Goal: Task Accomplishment & Management: Manage account settings

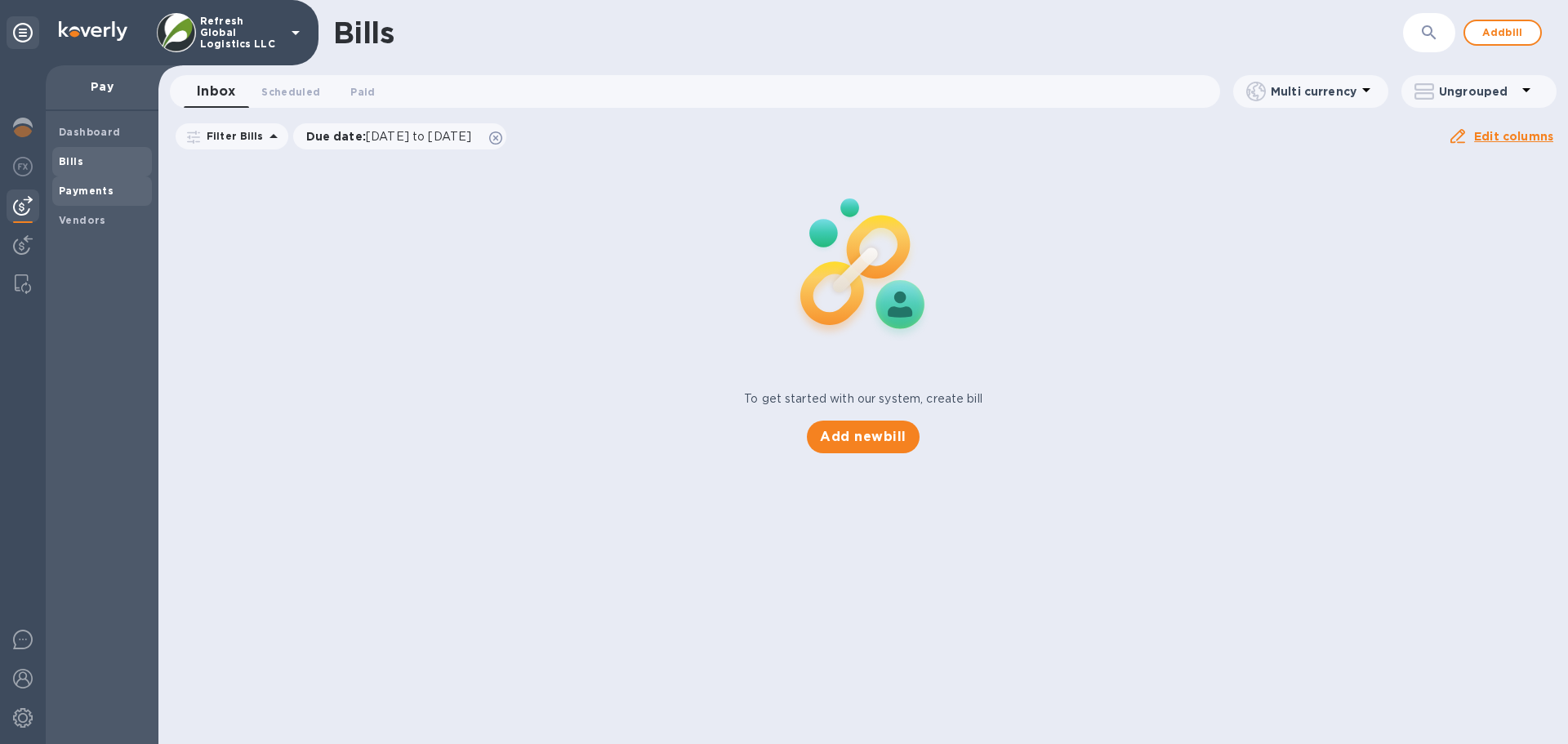
click at [100, 193] on b "Payments" at bounding box center [86, 191] width 55 height 12
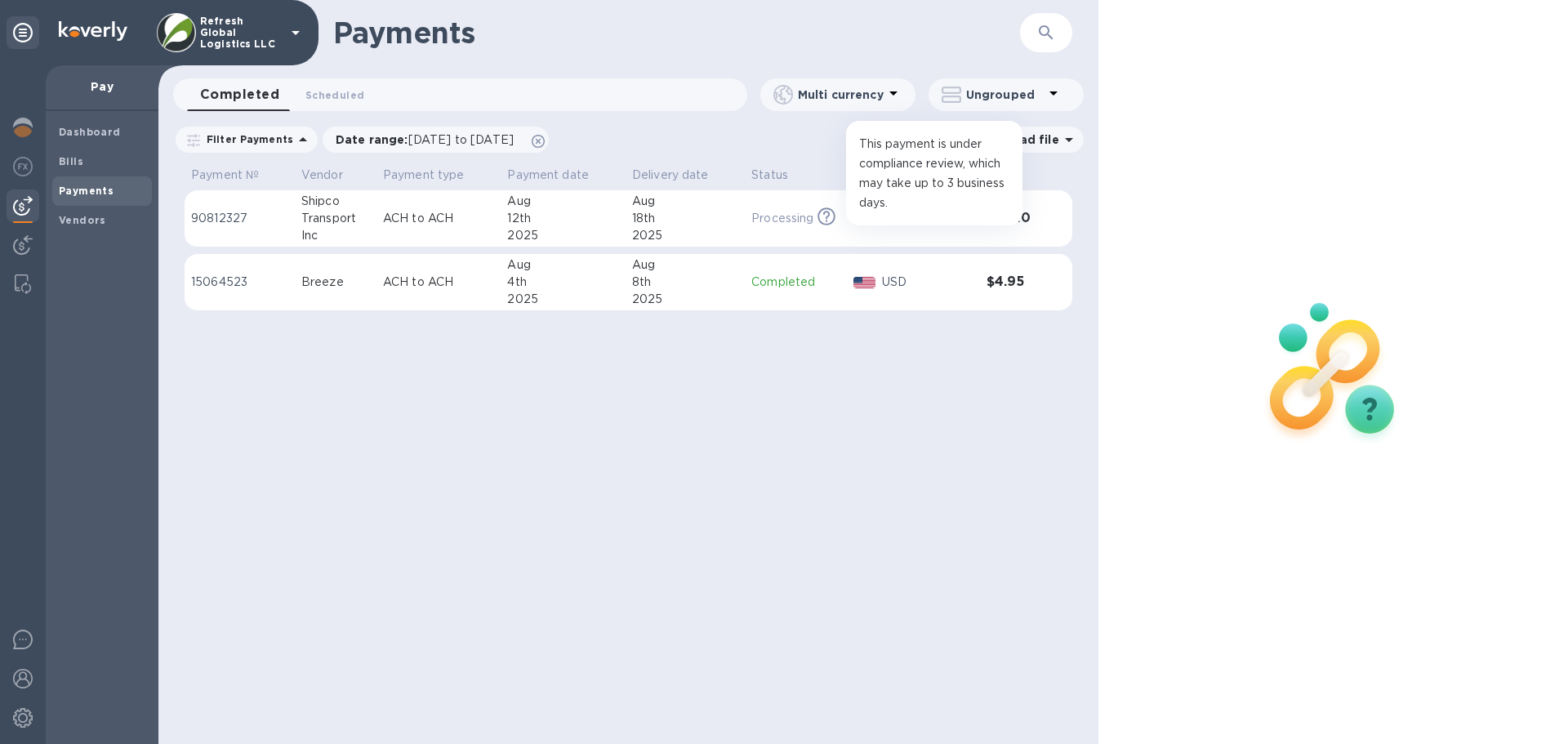
click at [823, 211] on icon at bounding box center [827, 216] width 18 height 18
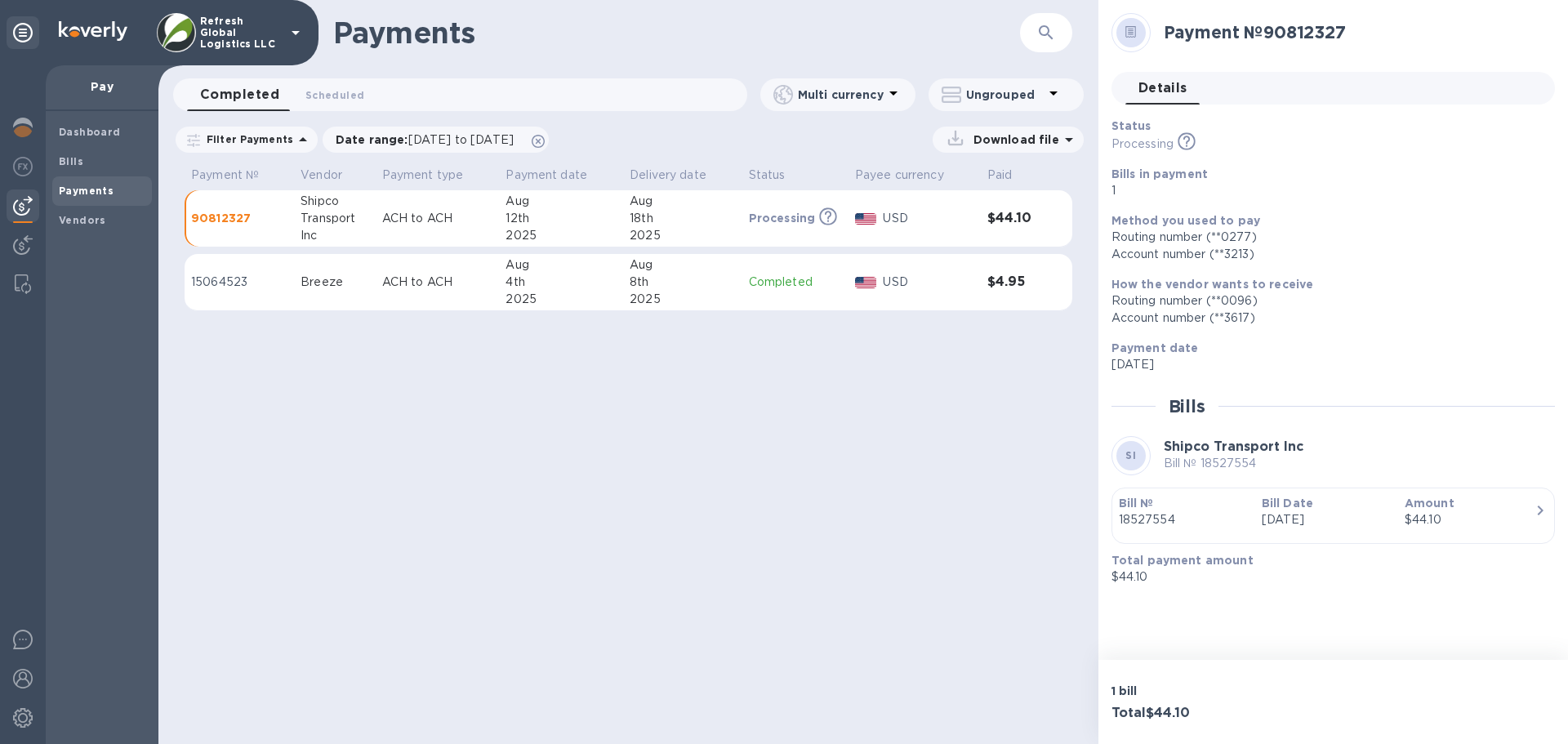
click at [1072, 142] on icon at bounding box center [1068, 140] width 19 height 19
click at [636, 452] on div "Payments ​ Completed 0 Scheduled 0 Multi currency Ungrouped Filter Payments Dat…" at bounding box center [628, 372] width 940 height 744
click at [681, 406] on div "Payments ​ Completed 0 Scheduled 0 Multi currency Ungrouped Filter Payments Dat…" at bounding box center [628, 372] width 940 height 744
click at [794, 281] on p "Completed" at bounding box center [796, 282] width 93 height 18
click at [20, 248] on img at bounding box center [23, 244] width 19 height 19
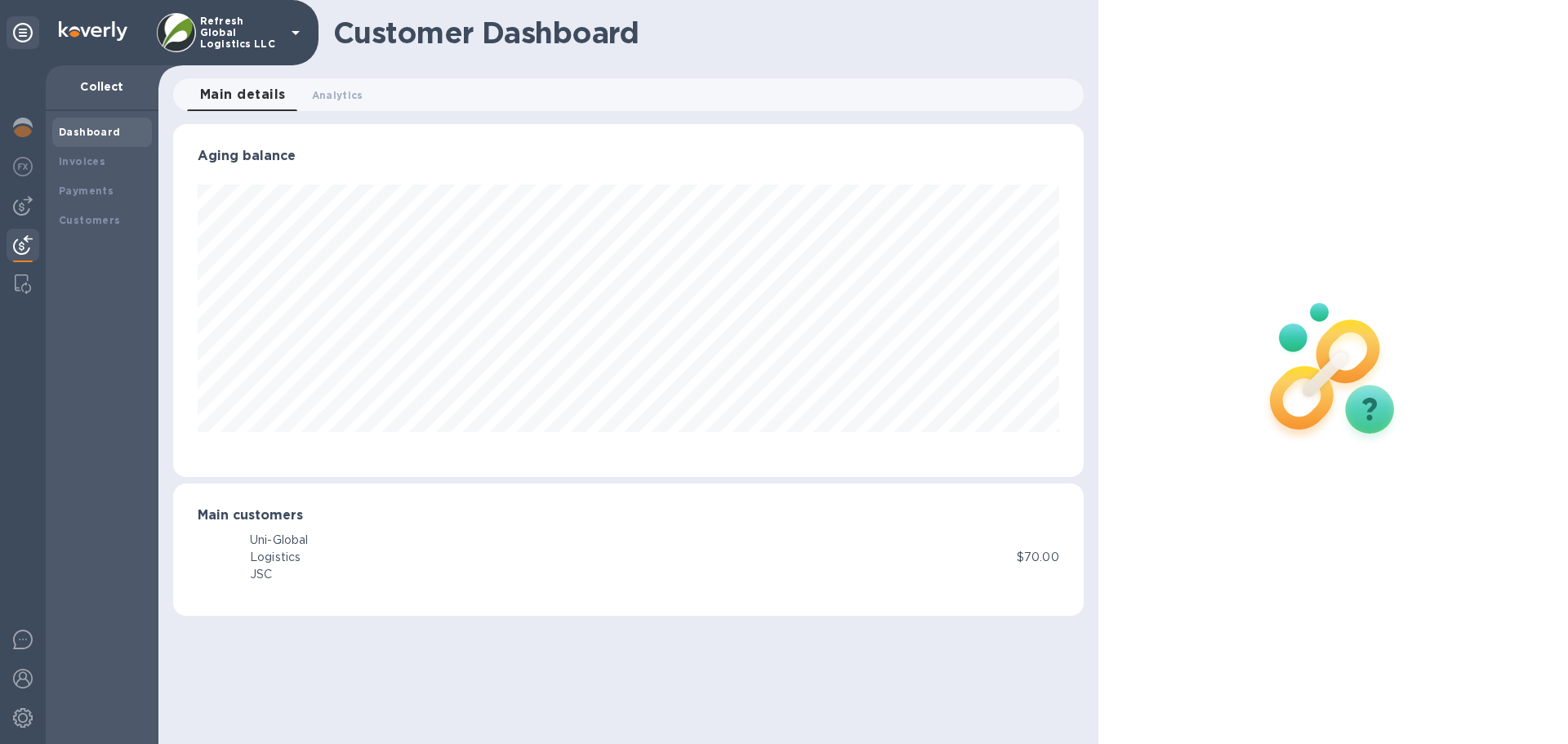
scroll to position [353, 909]
click at [80, 166] on b "Invoices" at bounding box center [82, 161] width 47 height 12
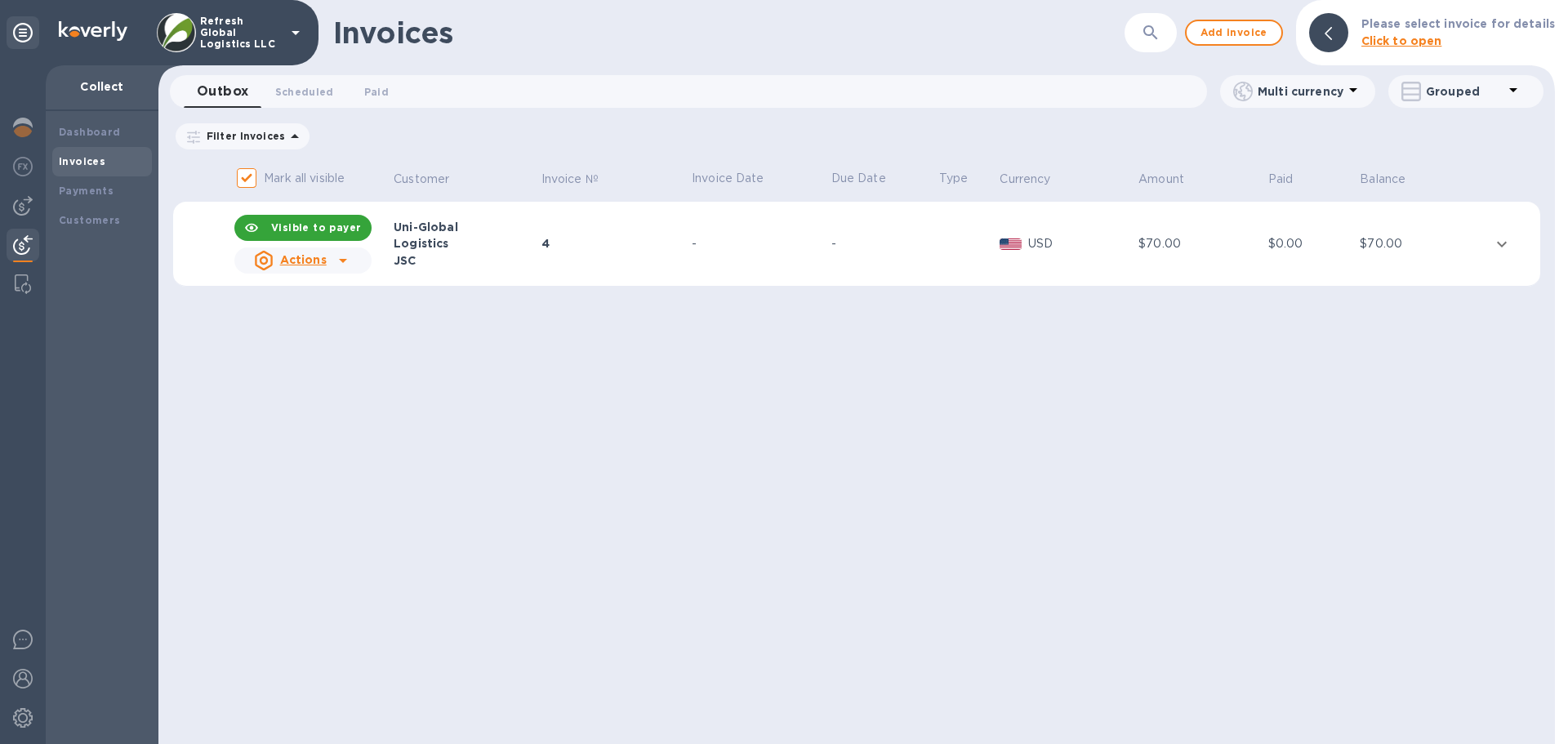
click at [1504, 244] on icon "expand row" at bounding box center [1501, 244] width 10 height 6
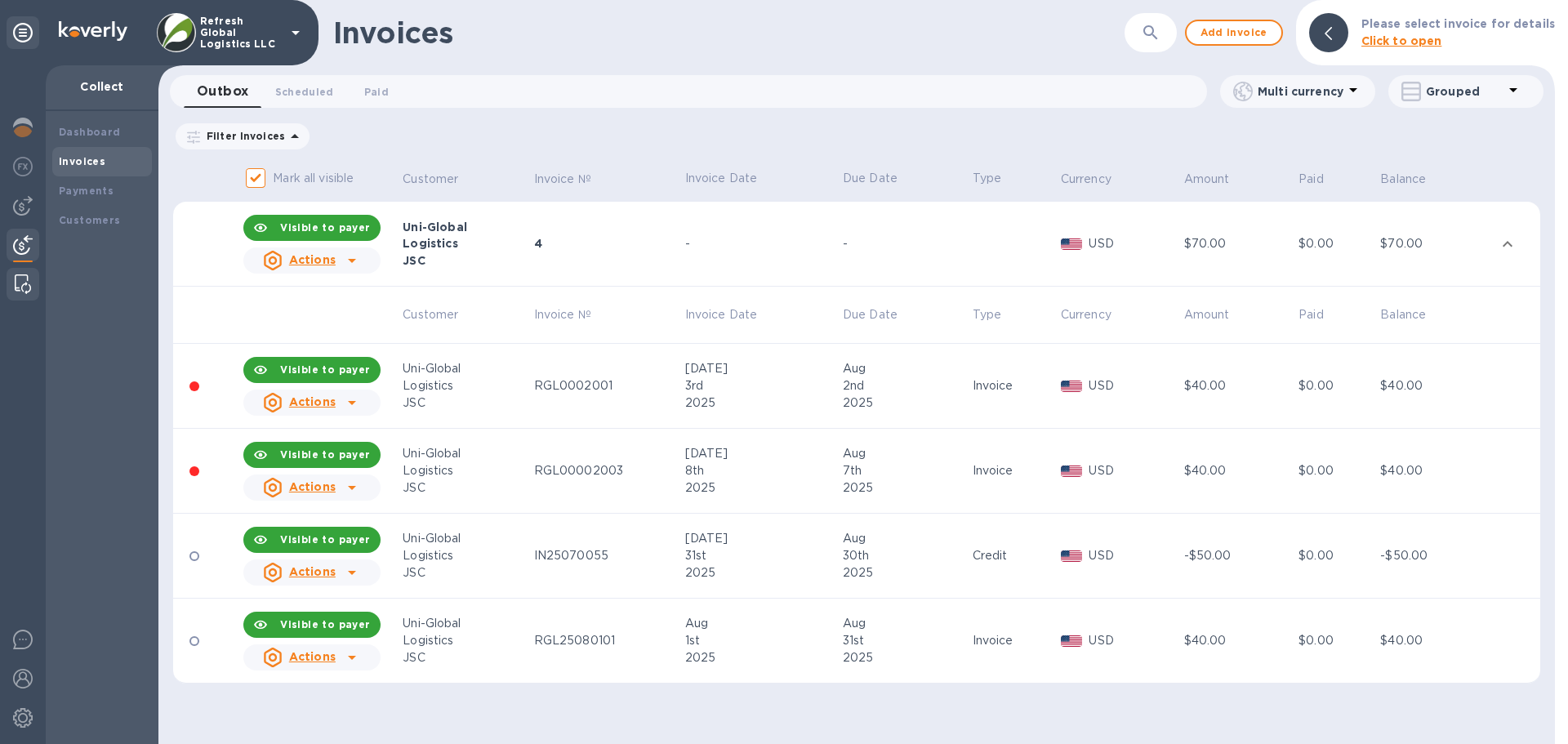
click at [20, 284] on img at bounding box center [23, 284] width 17 height 19
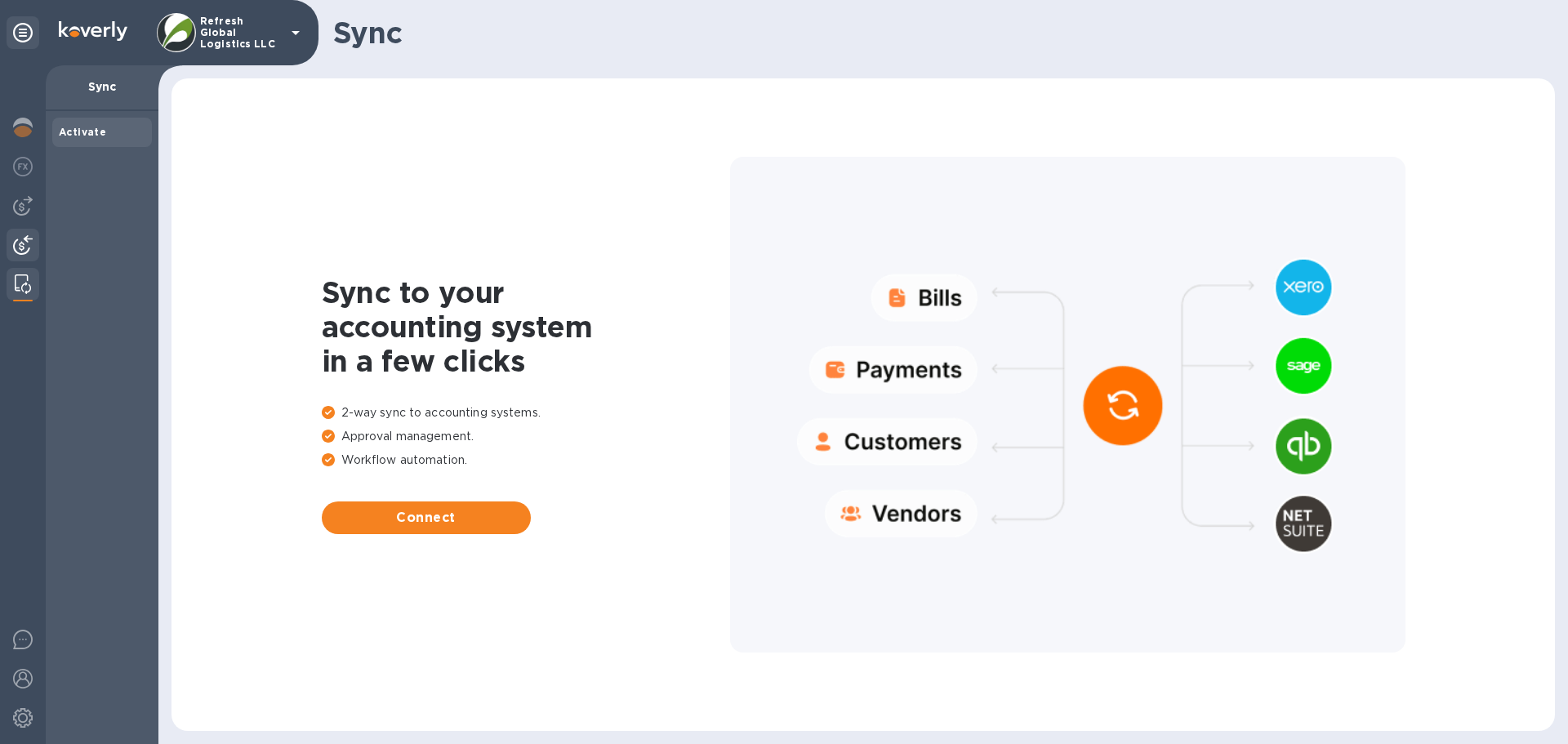
click at [20, 247] on img at bounding box center [23, 244] width 19 height 19
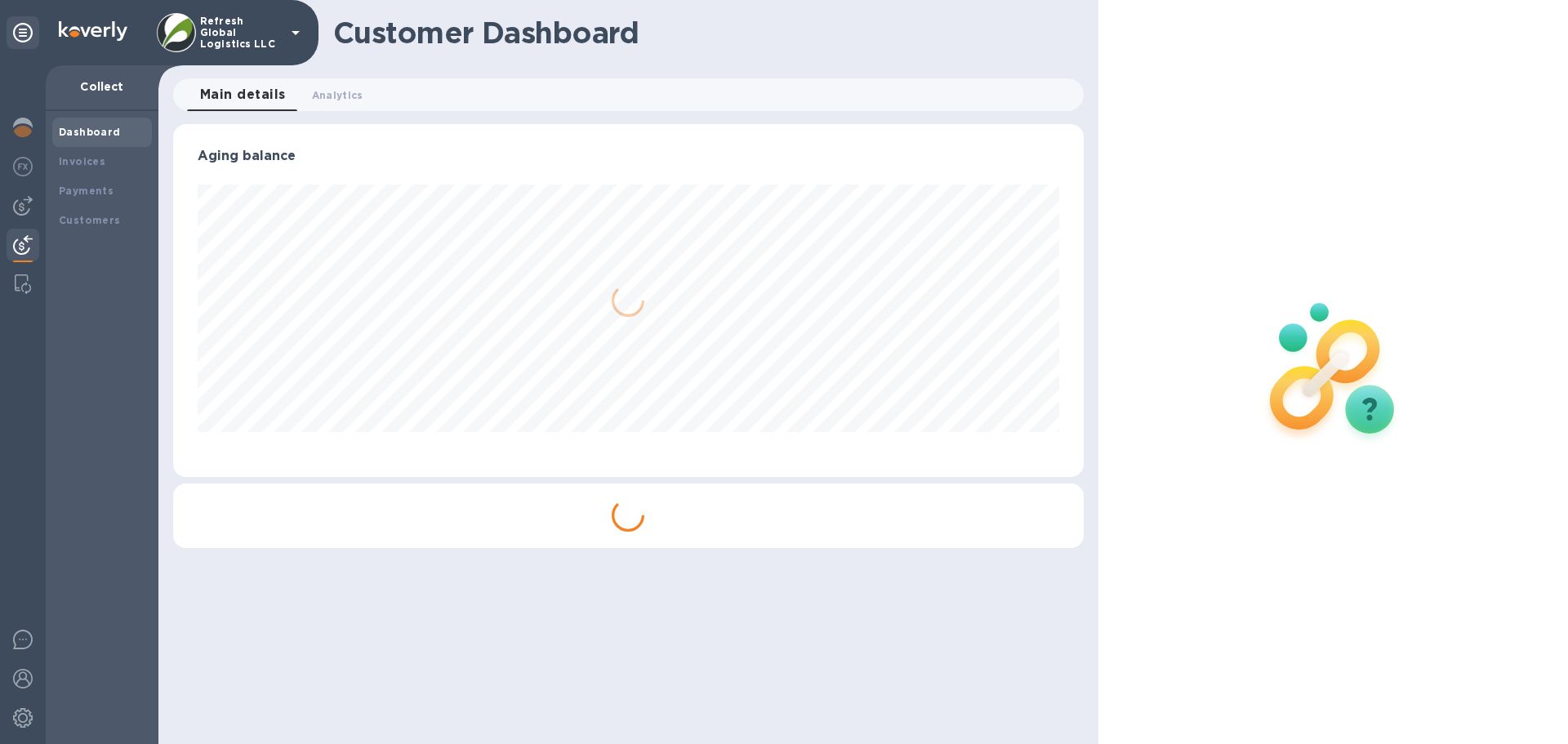
scroll to position [353, 909]
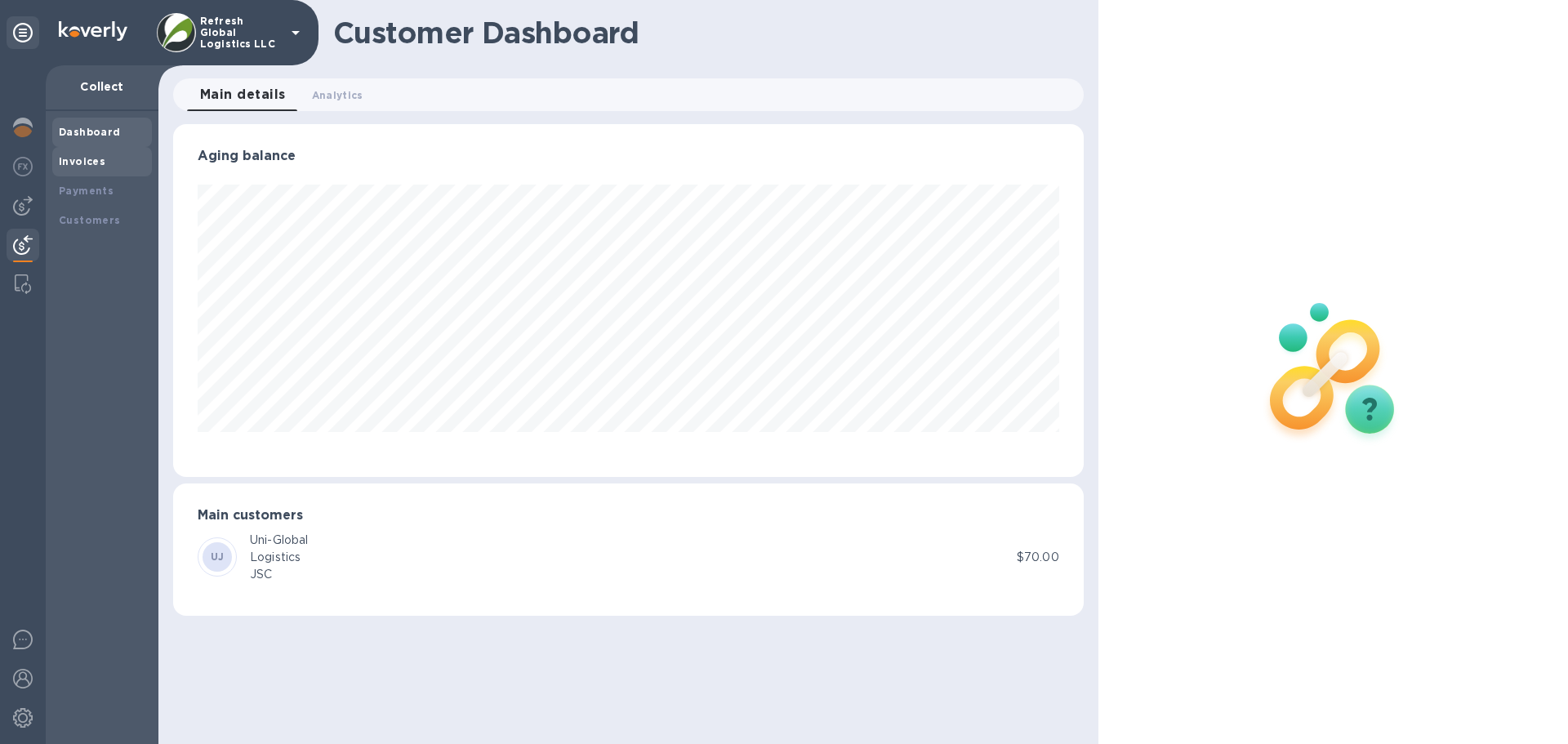
click at [87, 163] on b "Invoices" at bounding box center [82, 161] width 47 height 12
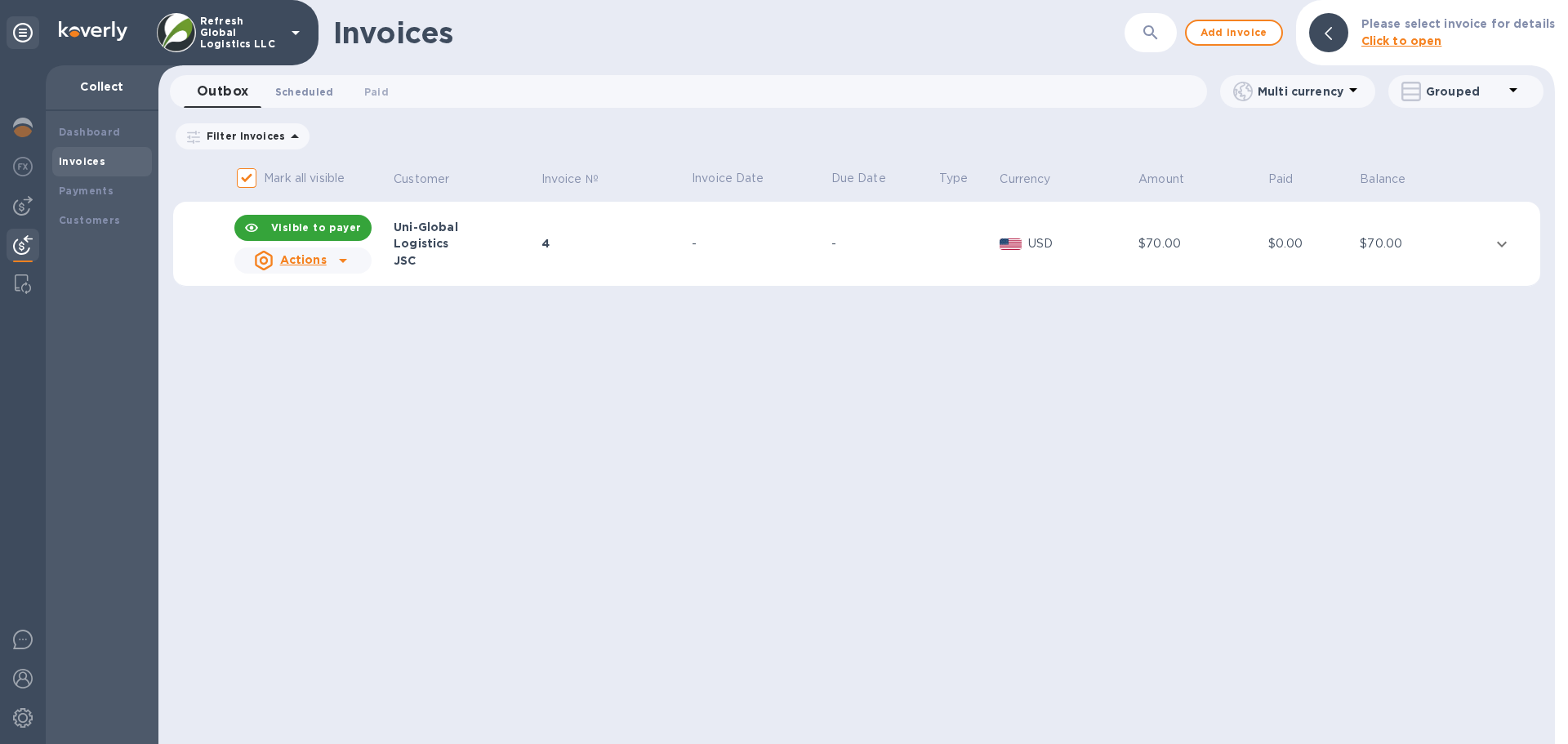
click at [313, 92] on span "Scheduled 0" at bounding box center [304, 92] width 59 height 18
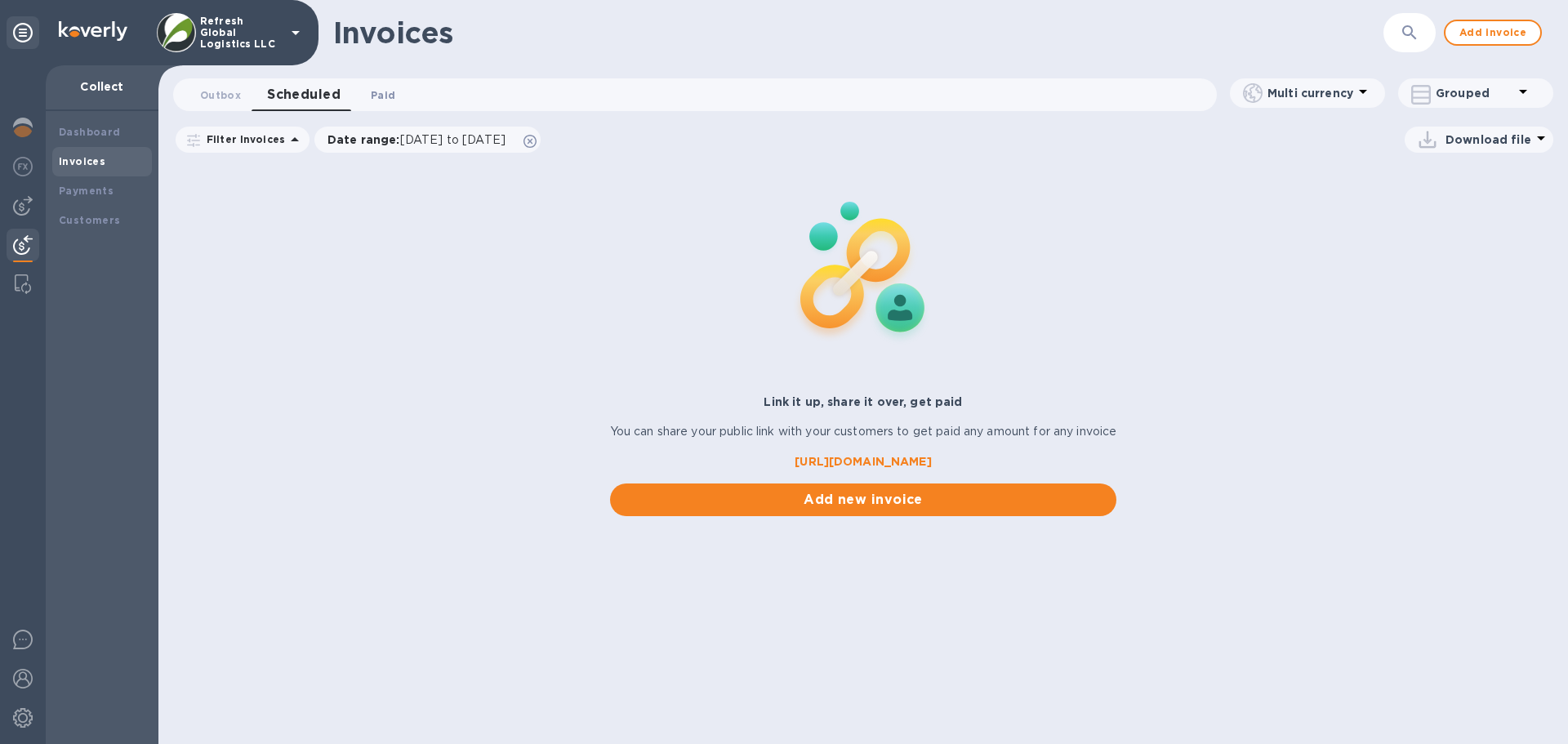
click at [385, 92] on span "Paid 0" at bounding box center [383, 95] width 25 height 18
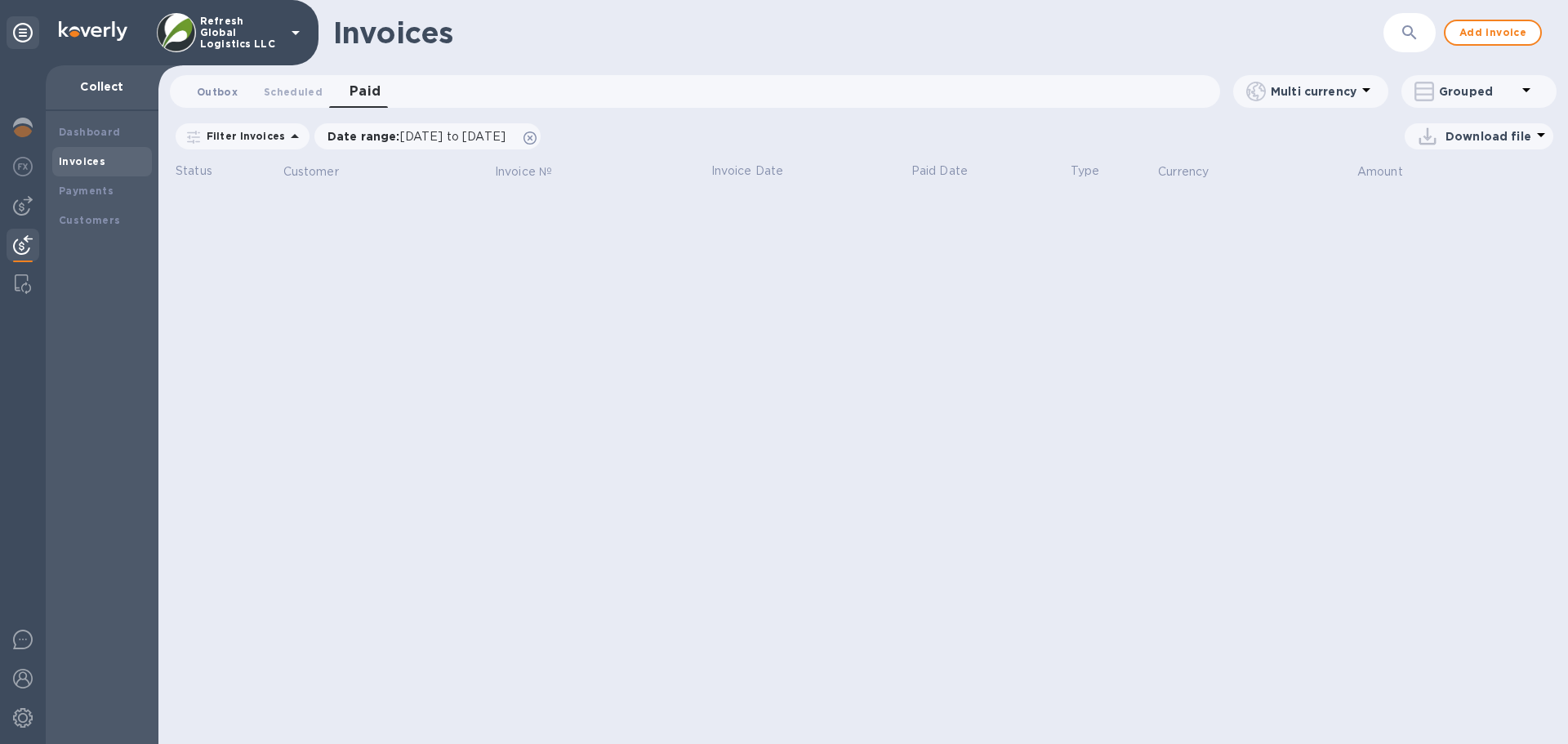
click at [219, 90] on span "Outbox 0" at bounding box center [217, 92] width 40 height 18
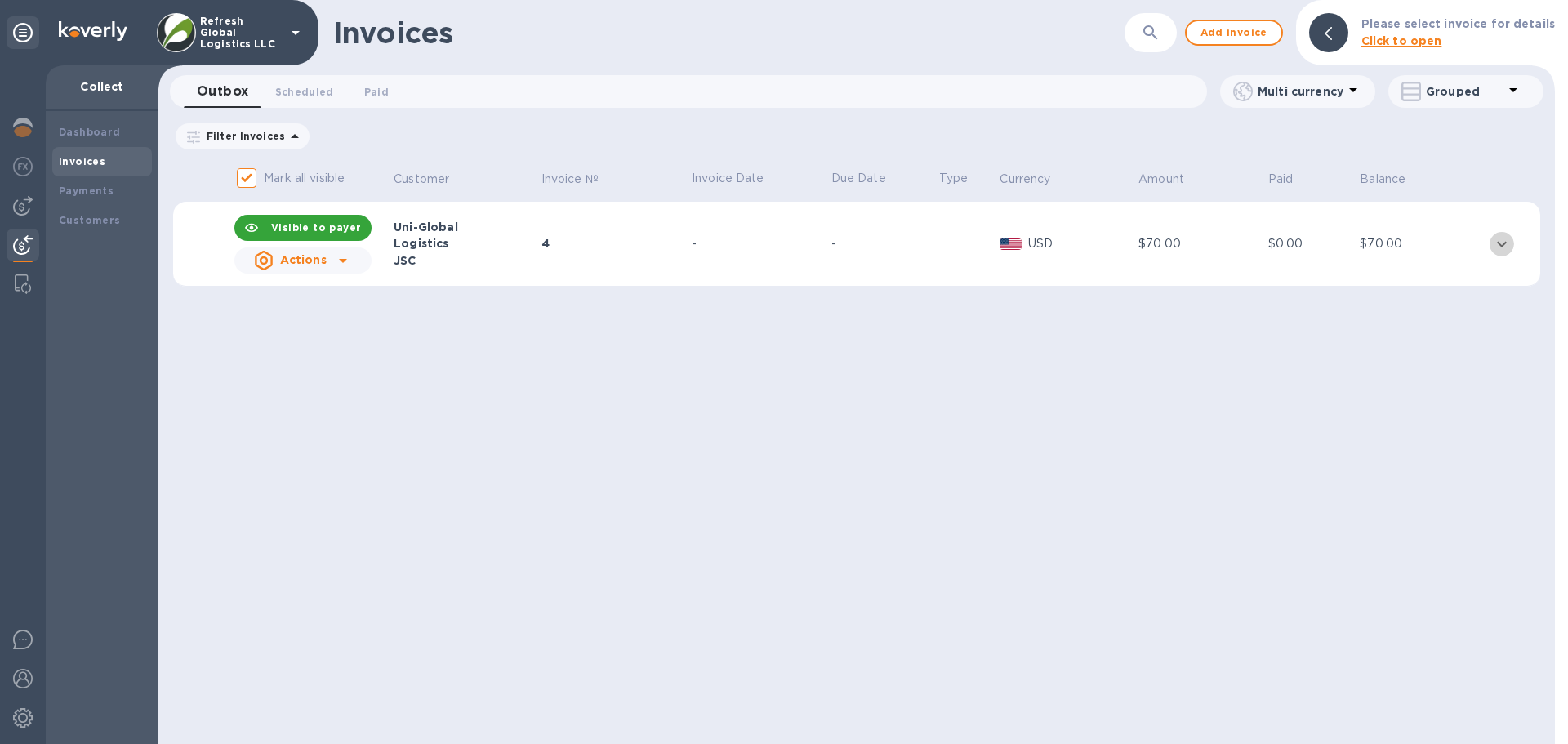
click at [1506, 242] on icon "expand row" at bounding box center [1501, 244] width 10 height 6
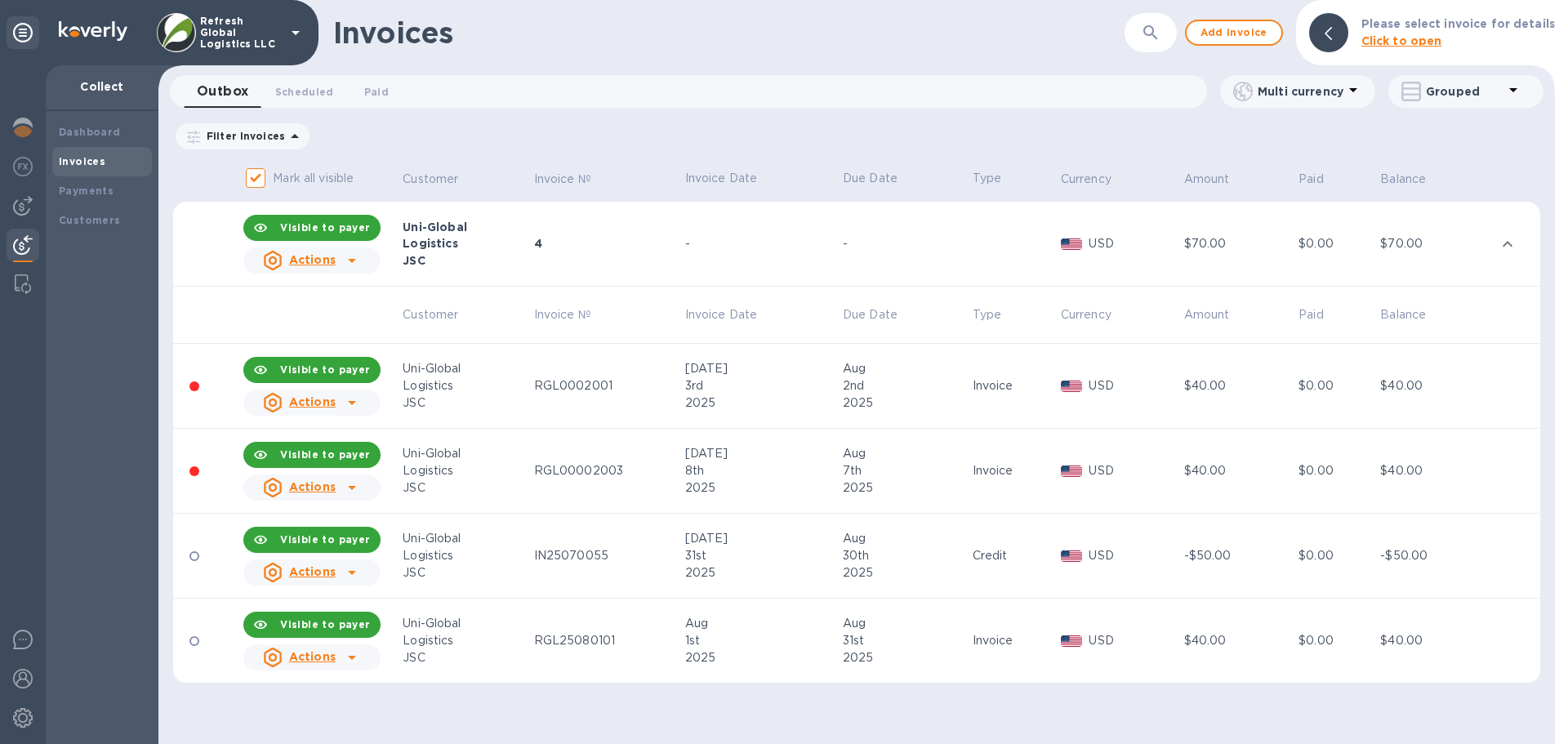
click at [352, 258] on icon at bounding box center [352, 260] width 19 height 19
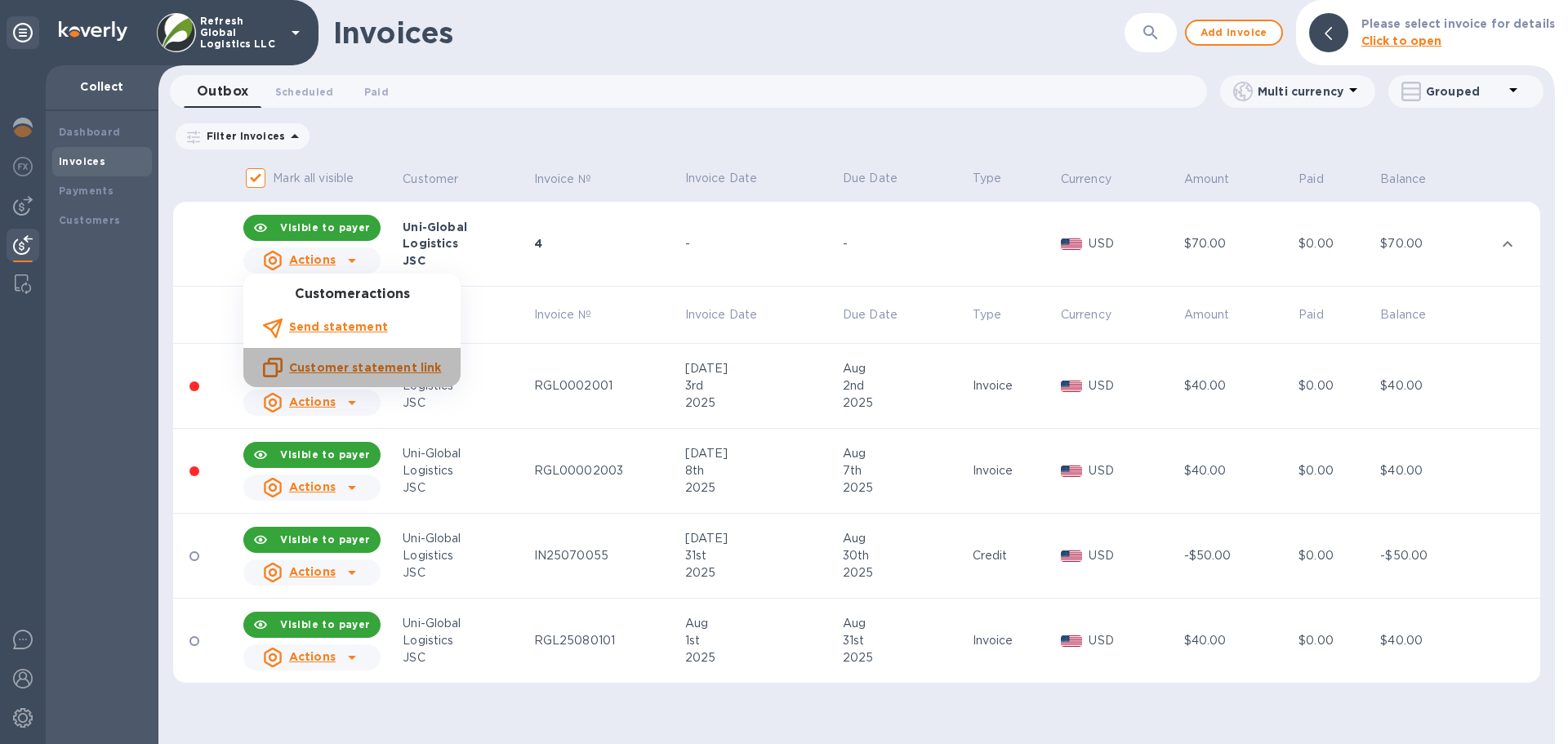
click at [364, 368] on u "Customer statement link" at bounding box center [365, 367] width 152 height 13
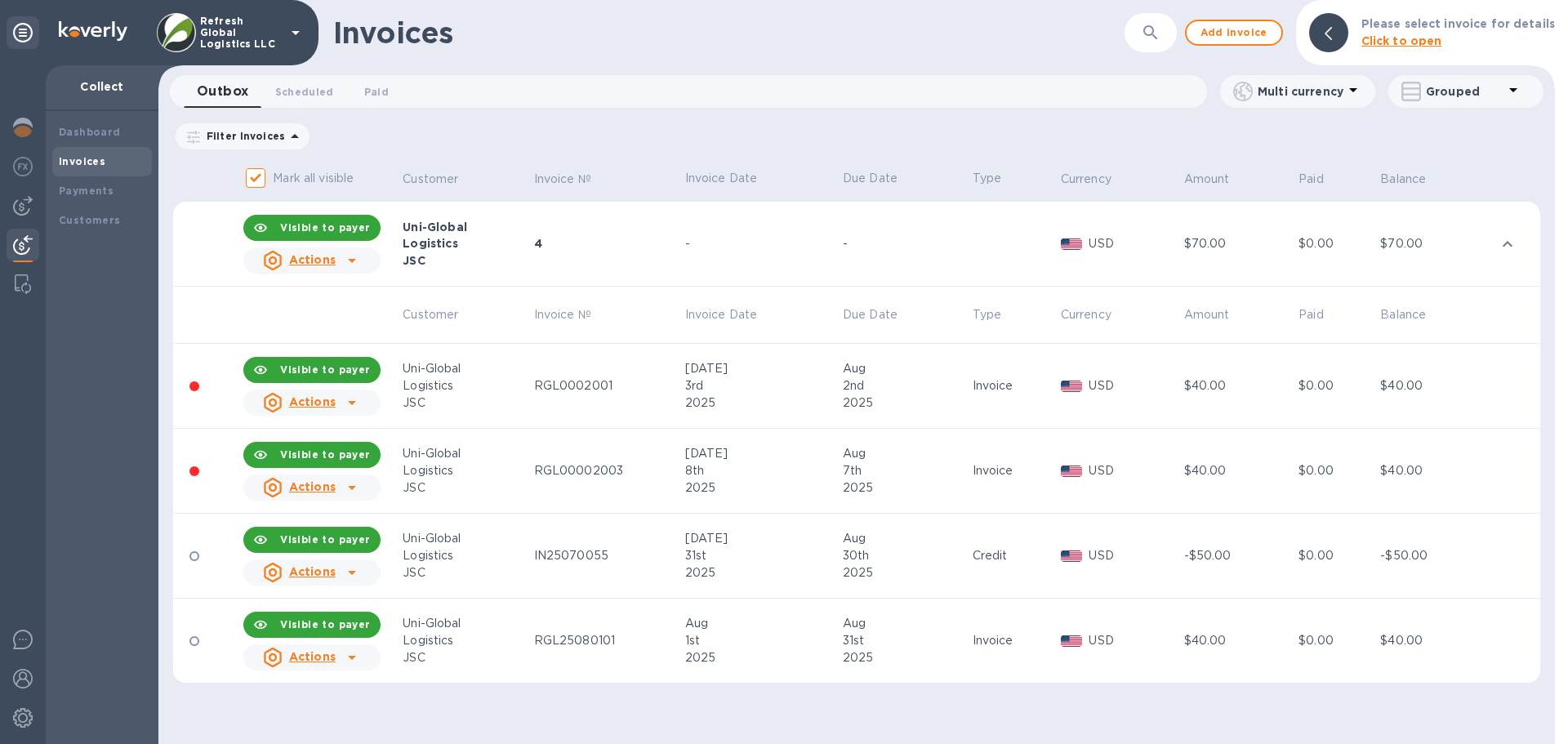
click at [349, 258] on icon at bounding box center [352, 260] width 19 height 19
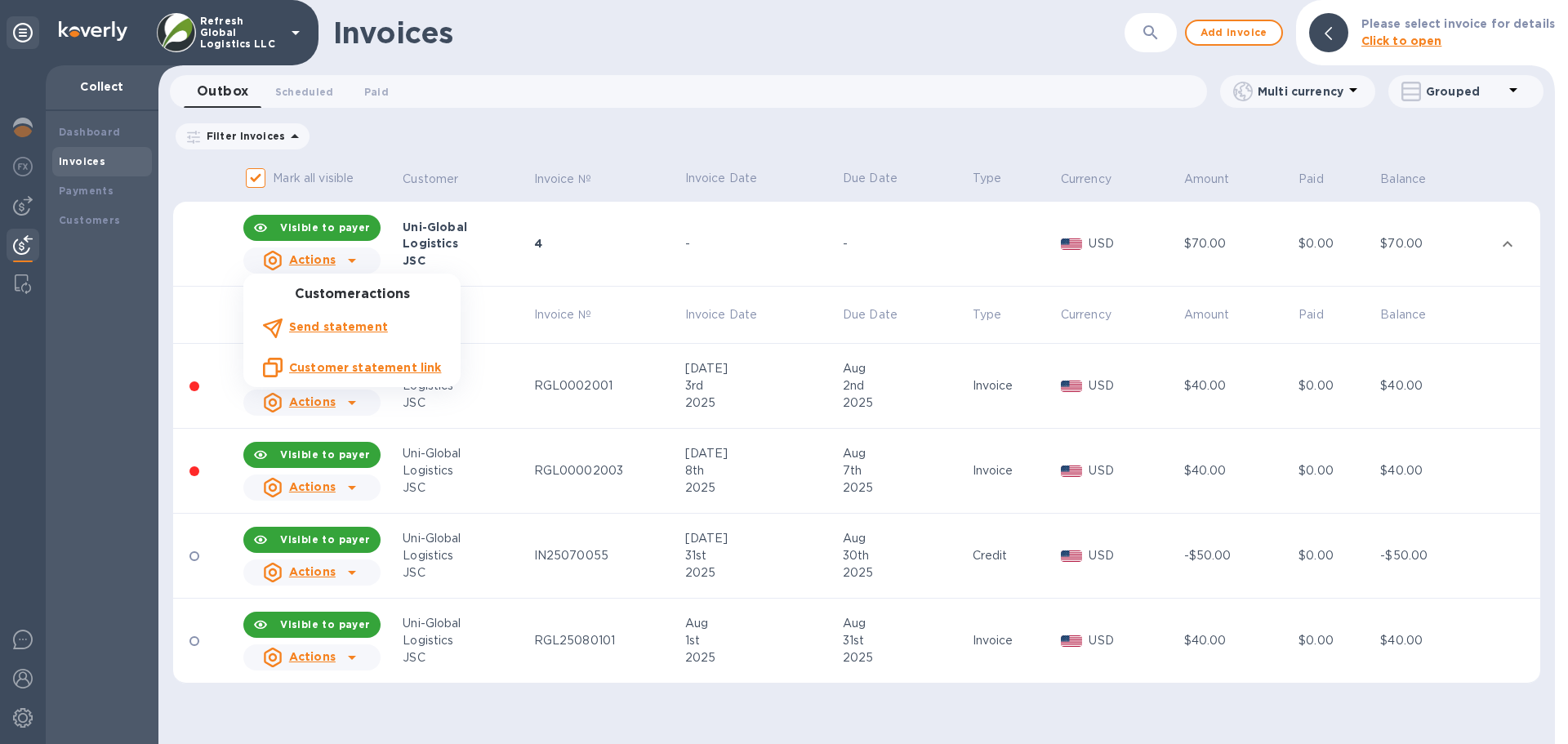
click at [794, 234] on div at bounding box center [784, 372] width 1568 height 744
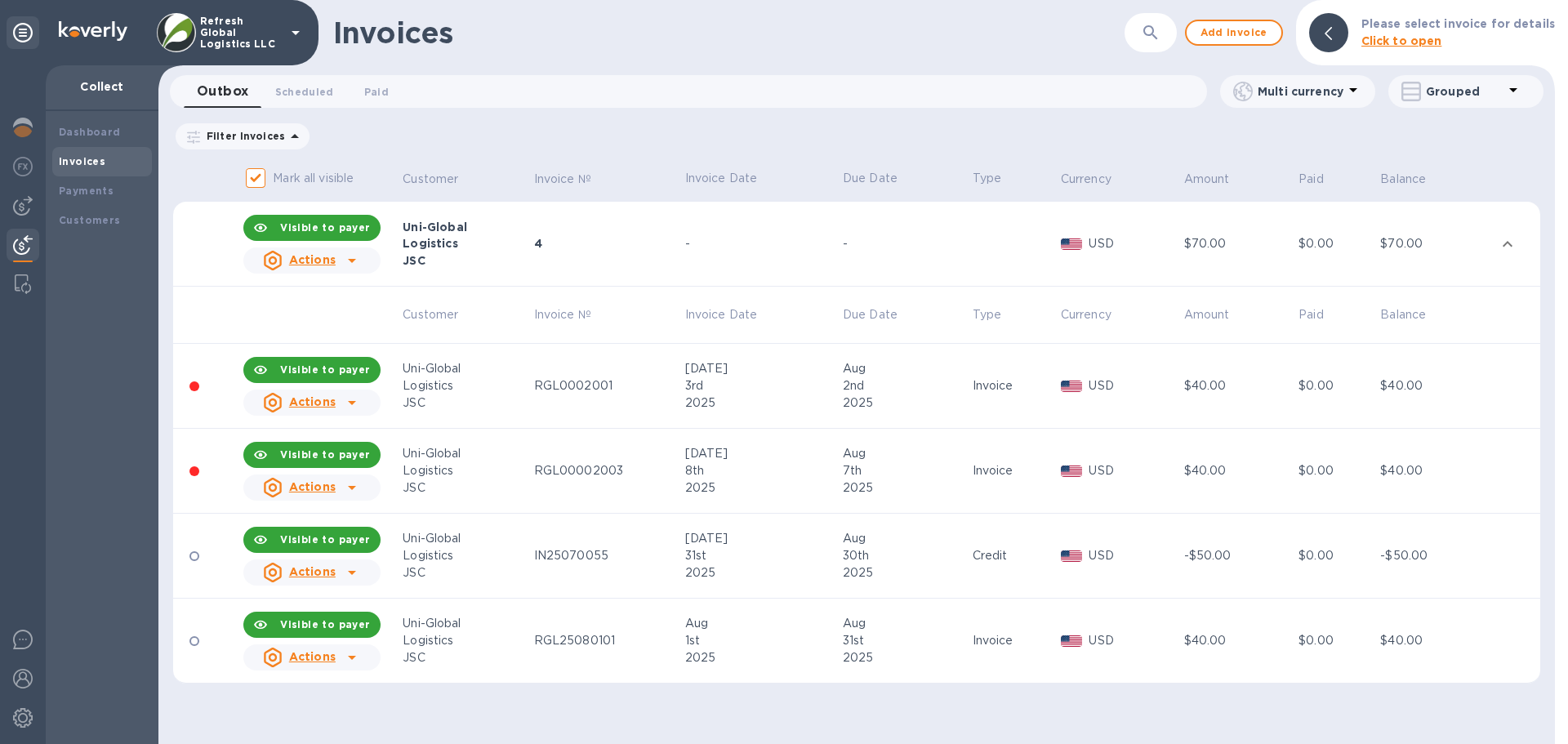
click at [320, 361] on div "Visible to payer" at bounding box center [325, 369] width 103 height 29
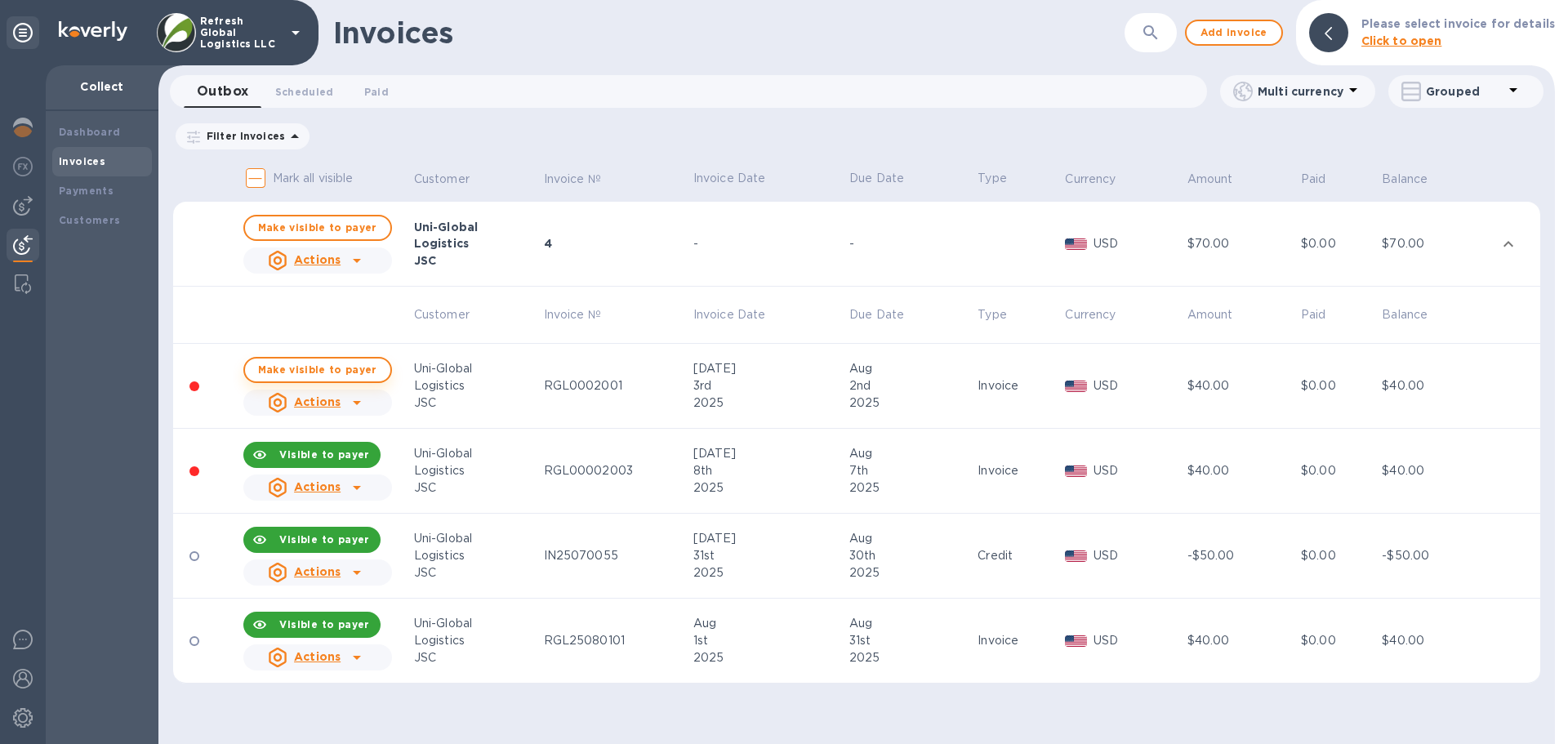
click at [331, 368] on span "Make visible to payer" at bounding box center [317, 369] width 120 height 11
checkbox input "true"
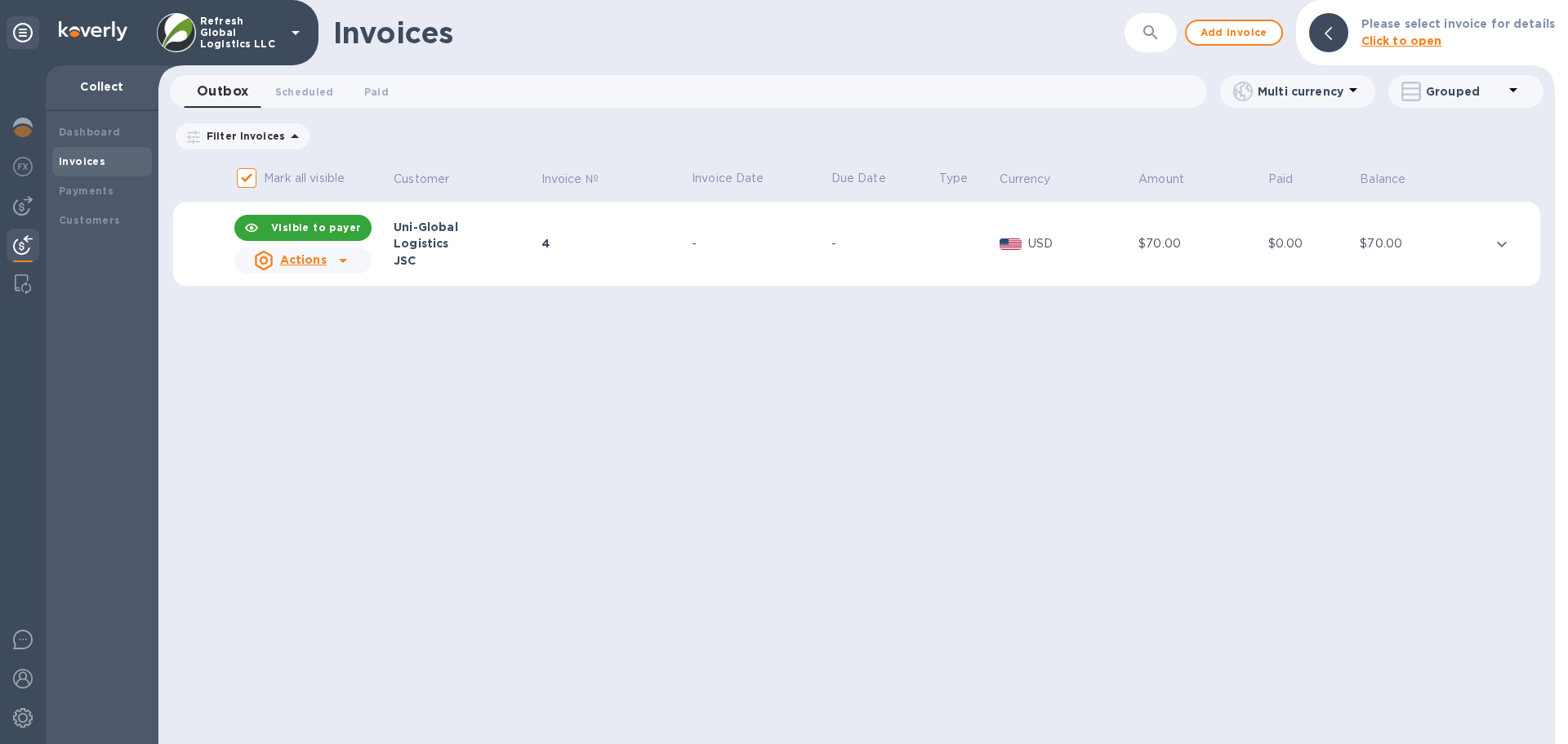
click at [1506, 237] on icon "expand row" at bounding box center [1502, 244] width 19 height 19
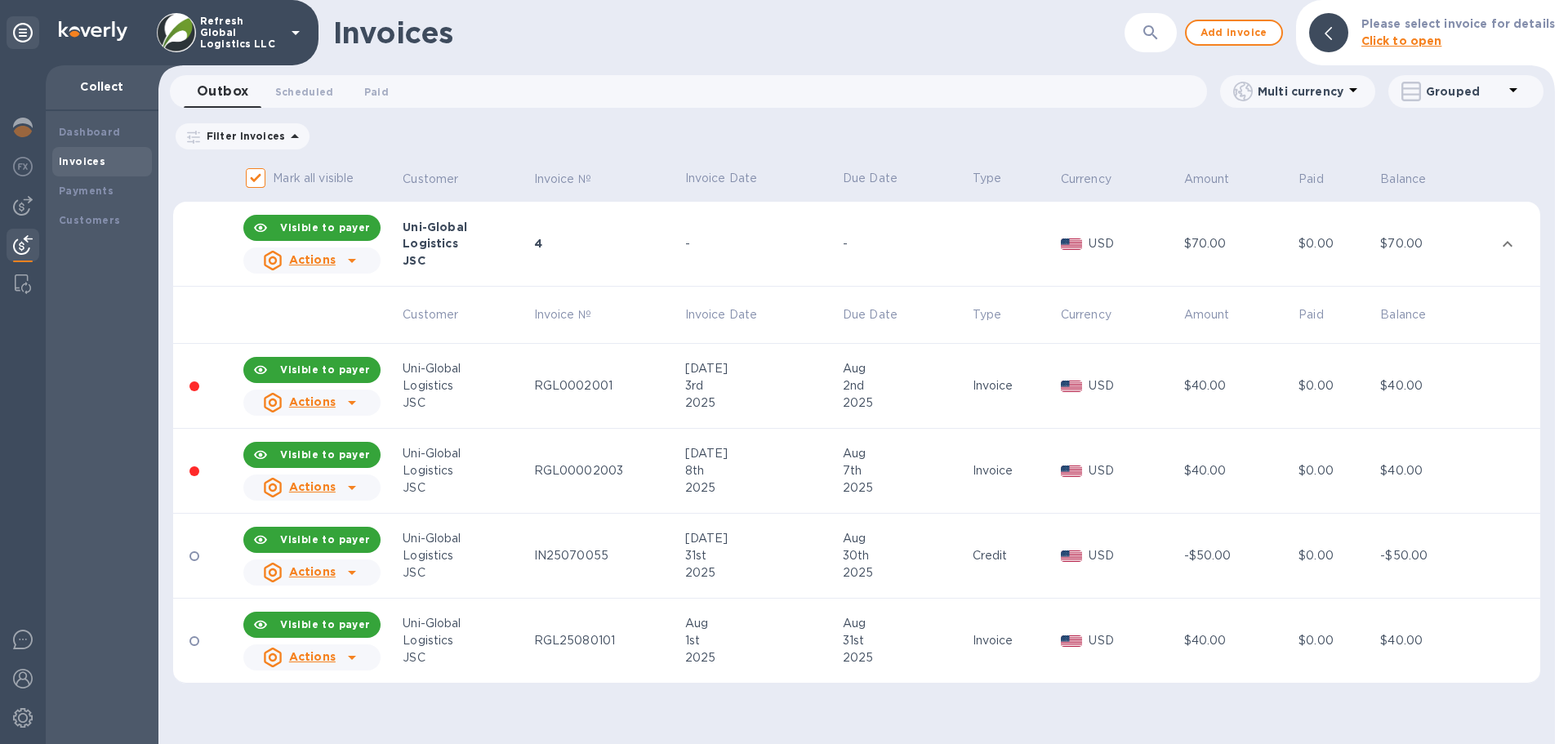
drag, startPoint x: 107, startPoint y: 0, endPoint x: 737, endPoint y: 42, distance: 631.4
click at [737, 42] on div "Invoices" at bounding box center [670, 33] width 675 height 34
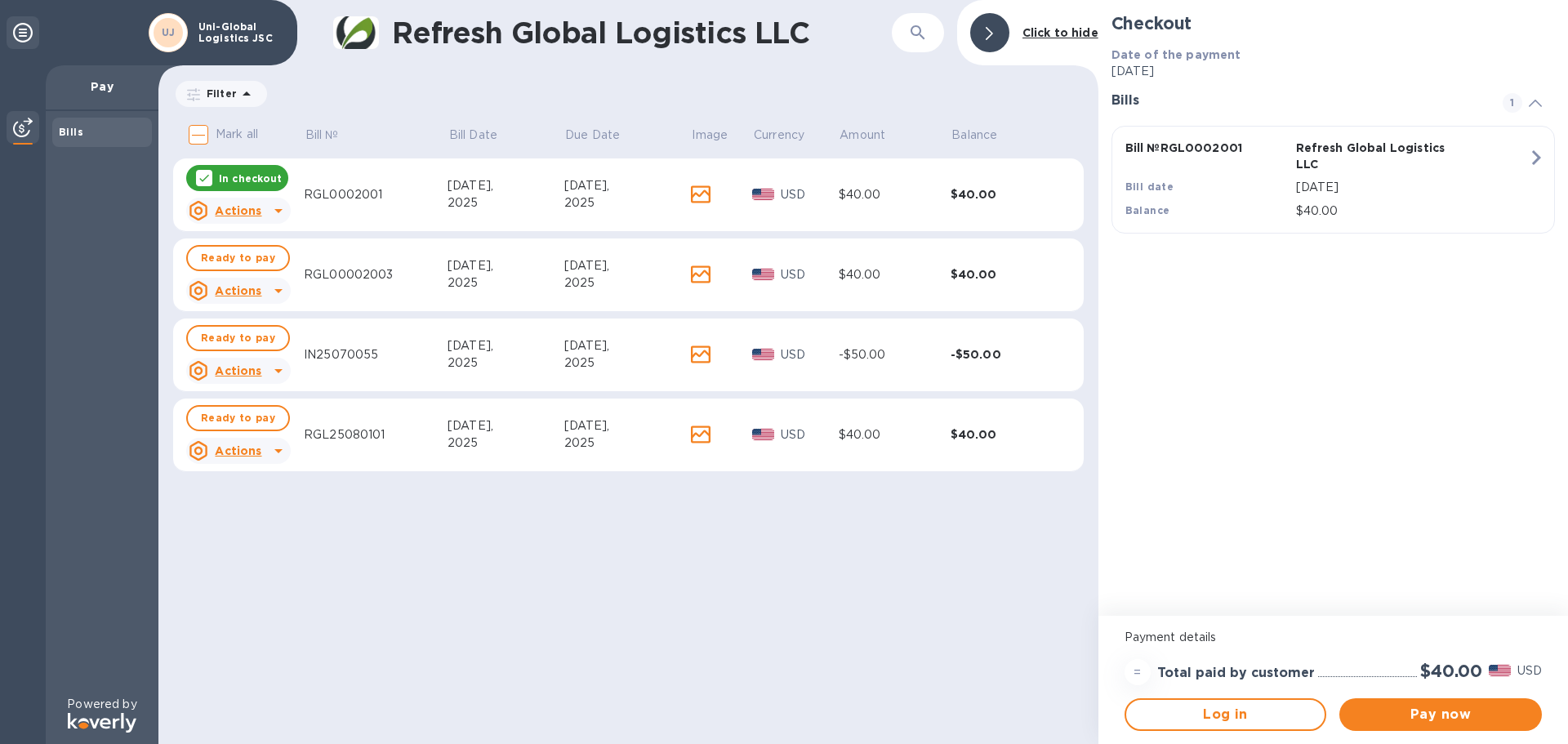
click at [204, 180] on icon at bounding box center [204, 178] width 13 height 13
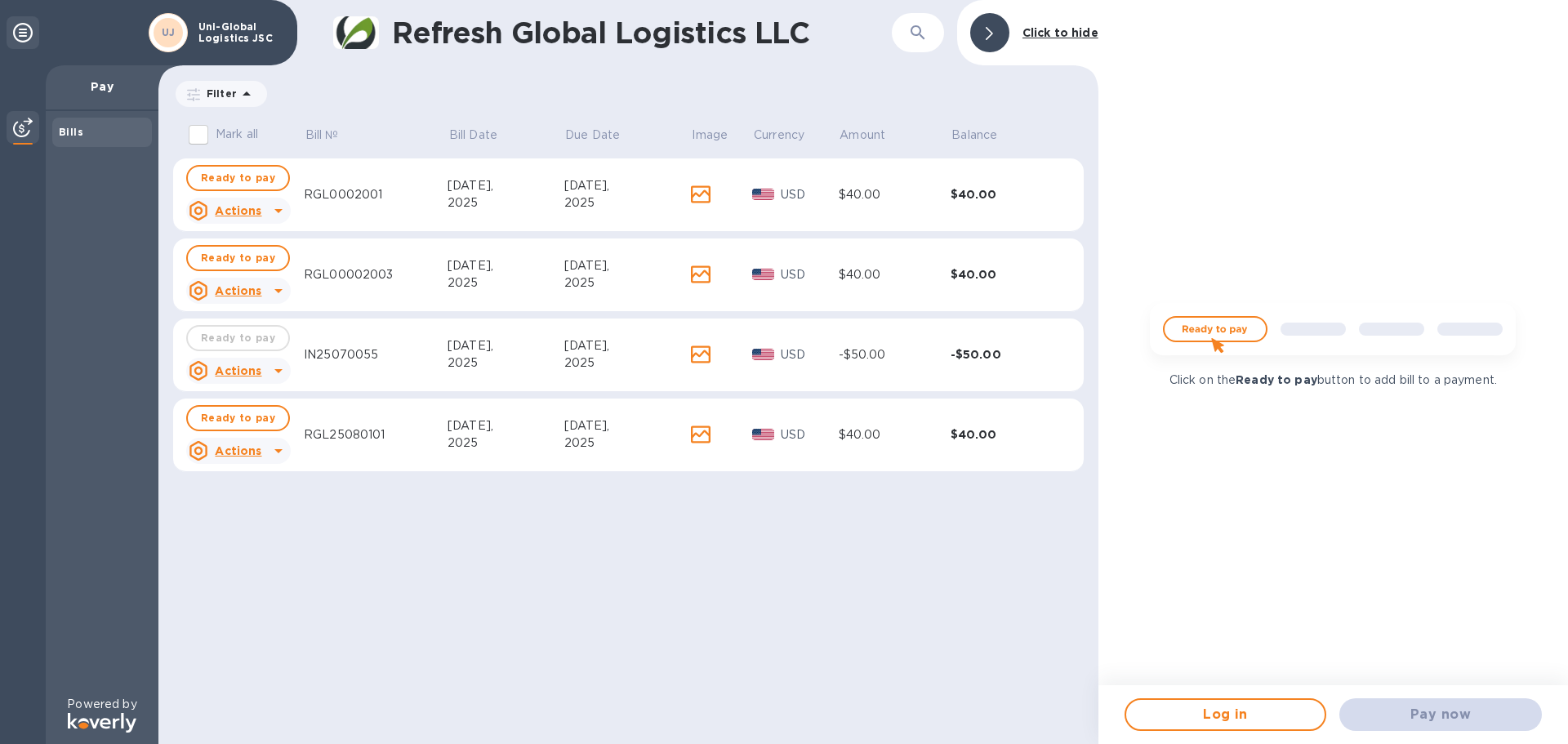
click at [538, 189] on div "[DATE]," at bounding box center [506, 186] width 116 height 18
click at [276, 370] on icon at bounding box center [278, 371] width 8 height 4
click at [399, 351] on div at bounding box center [784, 372] width 1568 height 744
click at [275, 211] on icon at bounding box center [278, 211] width 8 height 4
click at [258, 274] on b "Open bill" at bounding box center [259, 276] width 55 height 13
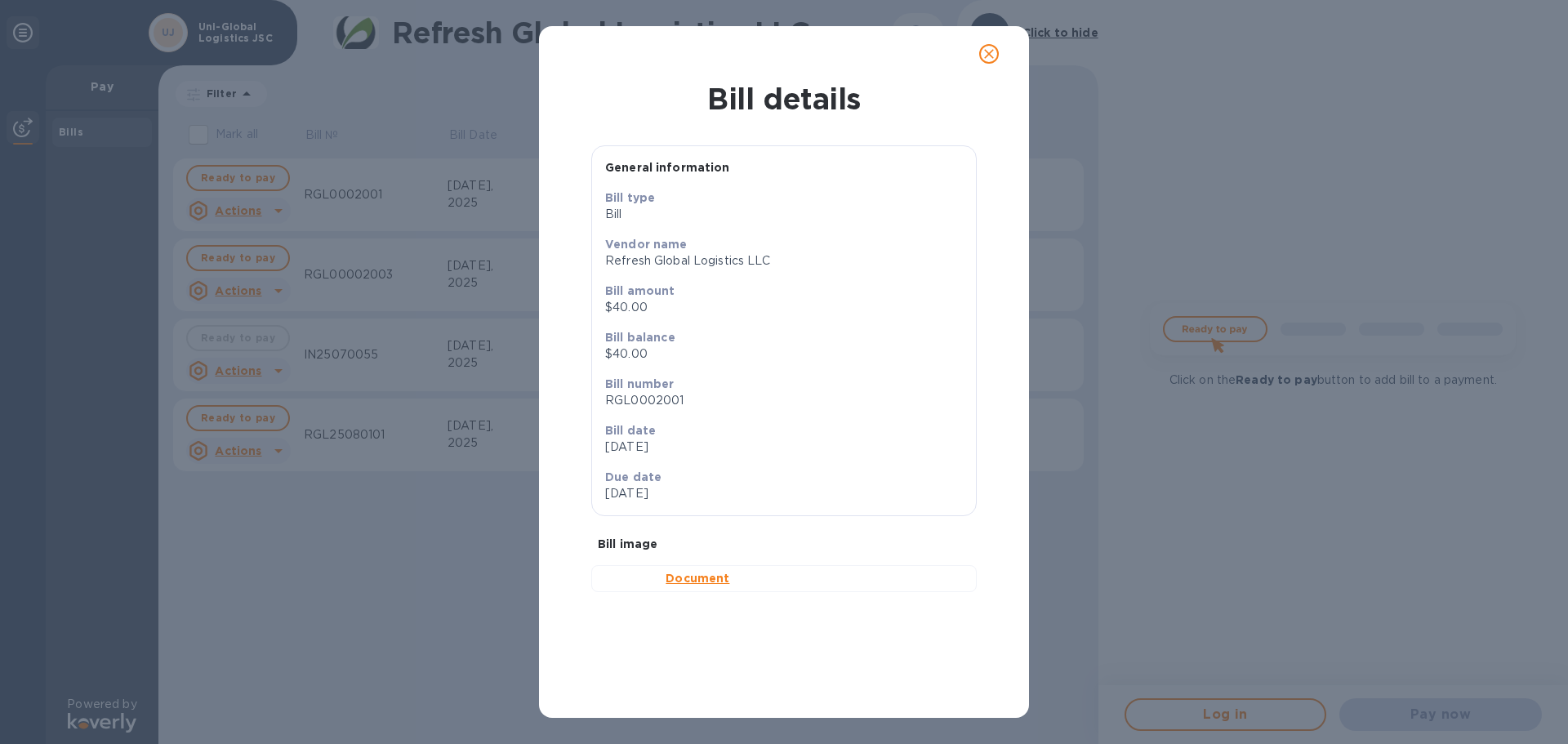
click at [698, 581] on b "Document" at bounding box center [697, 578] width 63 height 13
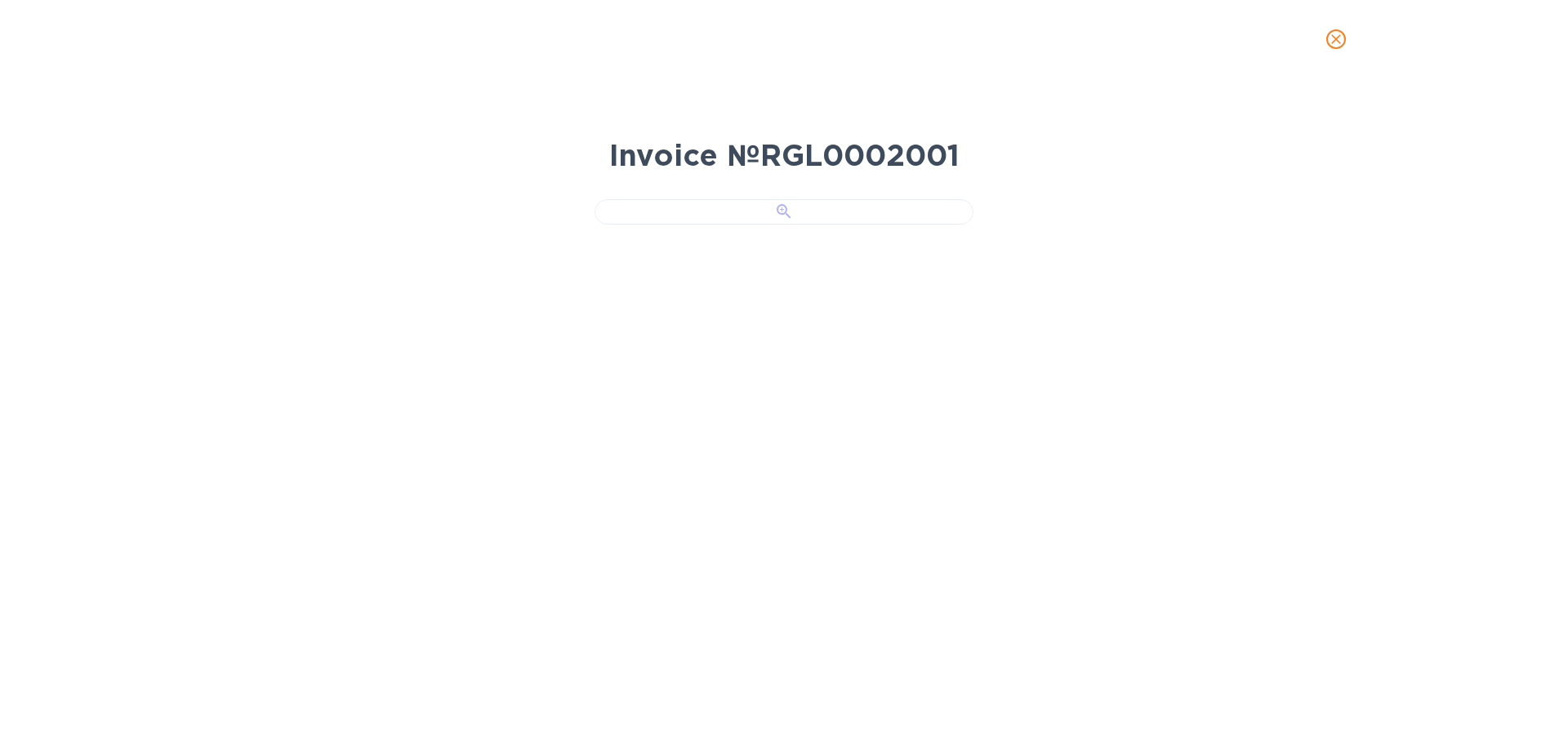
click at [797, 224] on div at bounding box center [784, 212] width 379 height 26
